Goal: Task Accomplishment & Management: Manage account settings

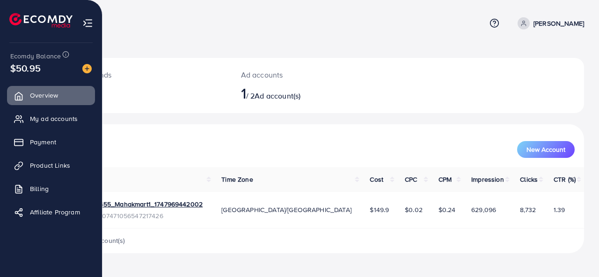
click at [89, 25] on img at bounding box center [87, 23] width 11 height 11
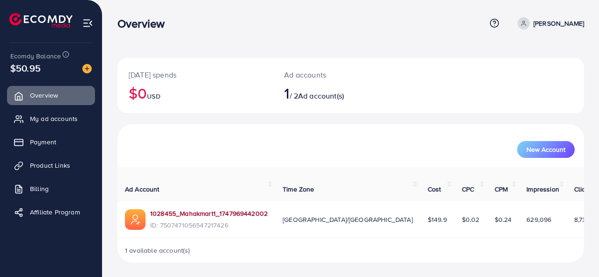
click at [171, 209] on link "1028455_Mahakmart1_1747969442002" at bounding box center [208, 213] width 117 height 9
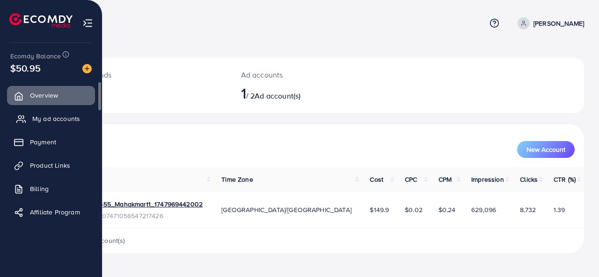
click at [58, 116] on span "My ad accounts" at bounding box center [56, 118] width 48 height 9
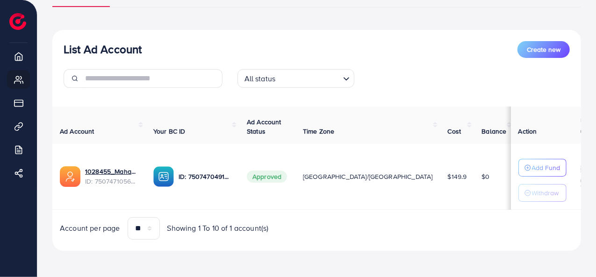
scroll to position [83, 0]
click at [536, 163] on p "Add Fund" at bounding box center [546, 167] width 29 height 11
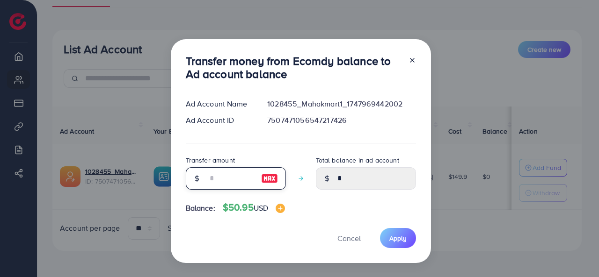
click at [235, 170] on input "number" at bounding box center [230, 178] width 47 height 22
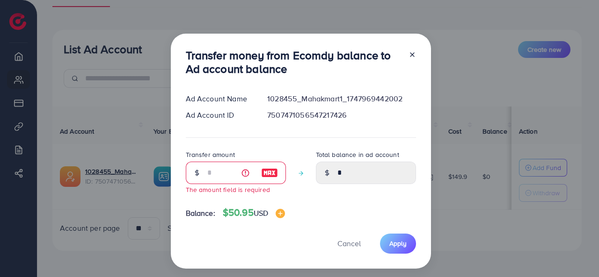
click at [325, 175] on icon at bounding box center [327, 173] width 7 height 7
drag, startPoint x: 347, startPoint y: 245, endPoint x: 353, endPoint y: 241, distance: 6.7
click at [347, 245] on span "Cancel" at bounding box center [348, 243] width 23 height 10
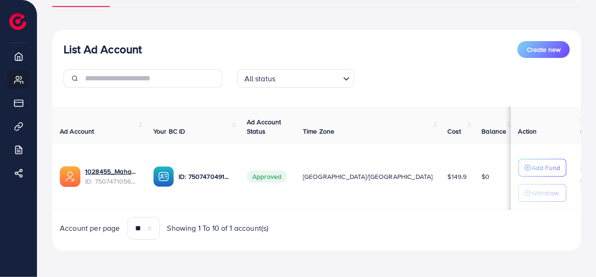
click at [532, 194] on p "Withdraw" at bounding box center [545, 193] width 27 height 11
drag, startPoint x: 538, startPoint y: 164, endPoint x: 531, endPoint y: 164, distance: 6.6
click at [531, 164] on div "Add Fund" at bounding box center [543, 167] width 36 height 11
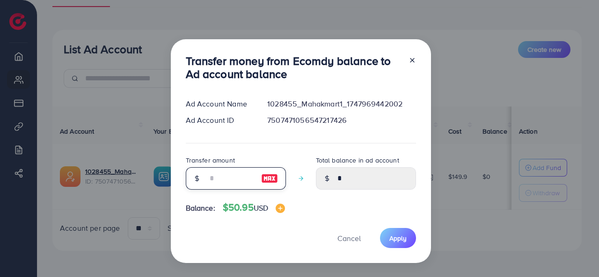
click at [234, 173] on input "number" at bounding box center [230, 178] width 47 height 22
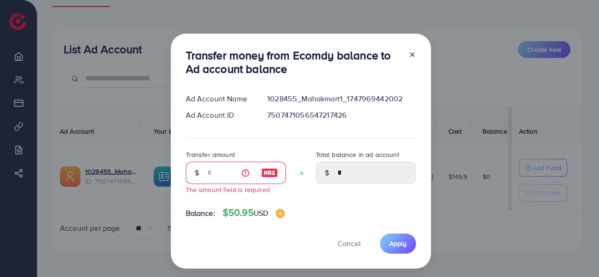
click at [406, 63] on div at bounding box center [408, 64] width 15 height 31
click at [408, 55] on icon at bounding box center [411, 54] width 7 height 7
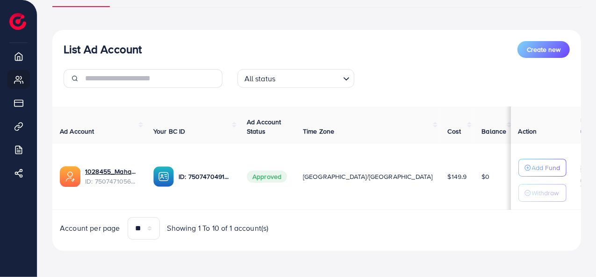
click at [541, 198] on button "Withdraw" at bounding box center [543, 193] width 48 height 18
drag, startPoint x: 540, startPoint y: 195, endPoint x: 531, endPoint y: 190, distance: 10.0
click at [539, 195] on p "Withdraw" at bounding box center [545, 193] width 27 height 11
